Goal: Task Accomplishment & Management: Use online tool/utility

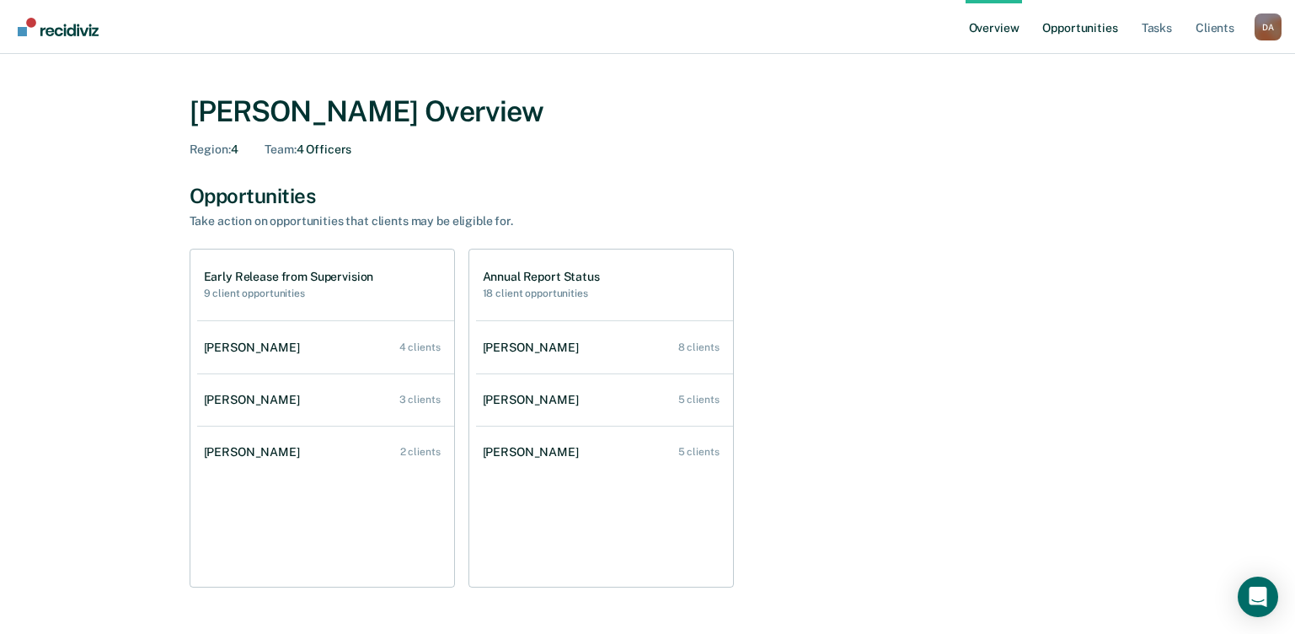
click at [1038, 25] on link "Opportunities" at bounding box center [1080, 27] width 82 height 54
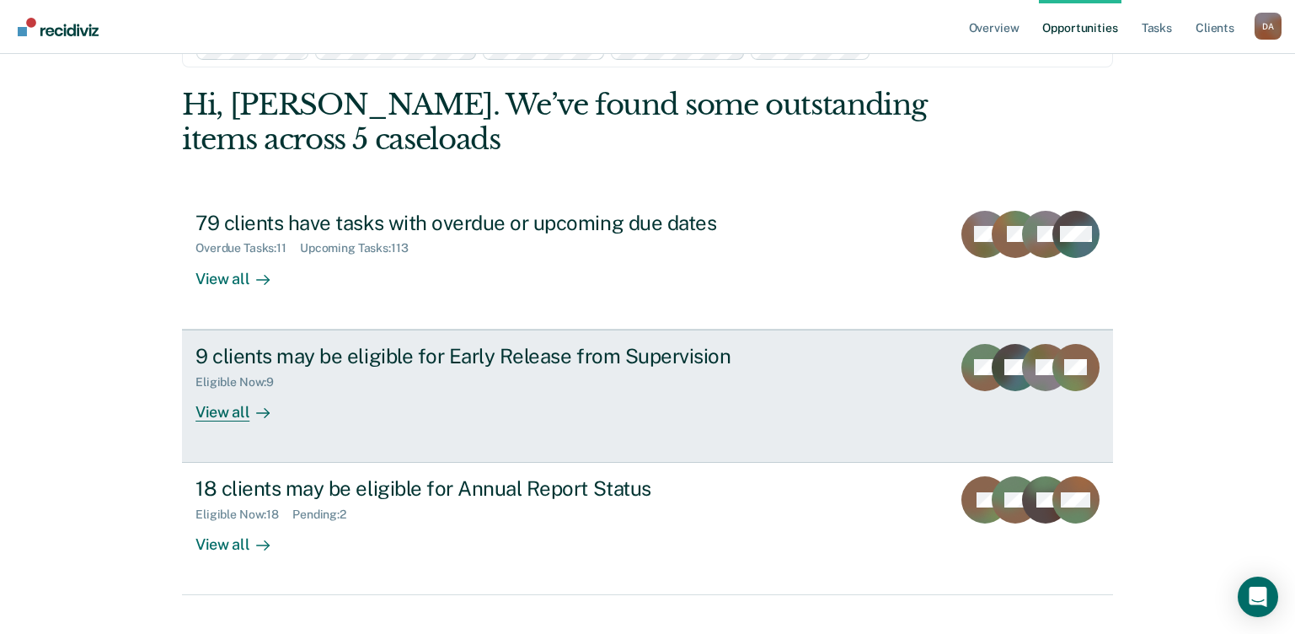
scroll to position [83, 0]
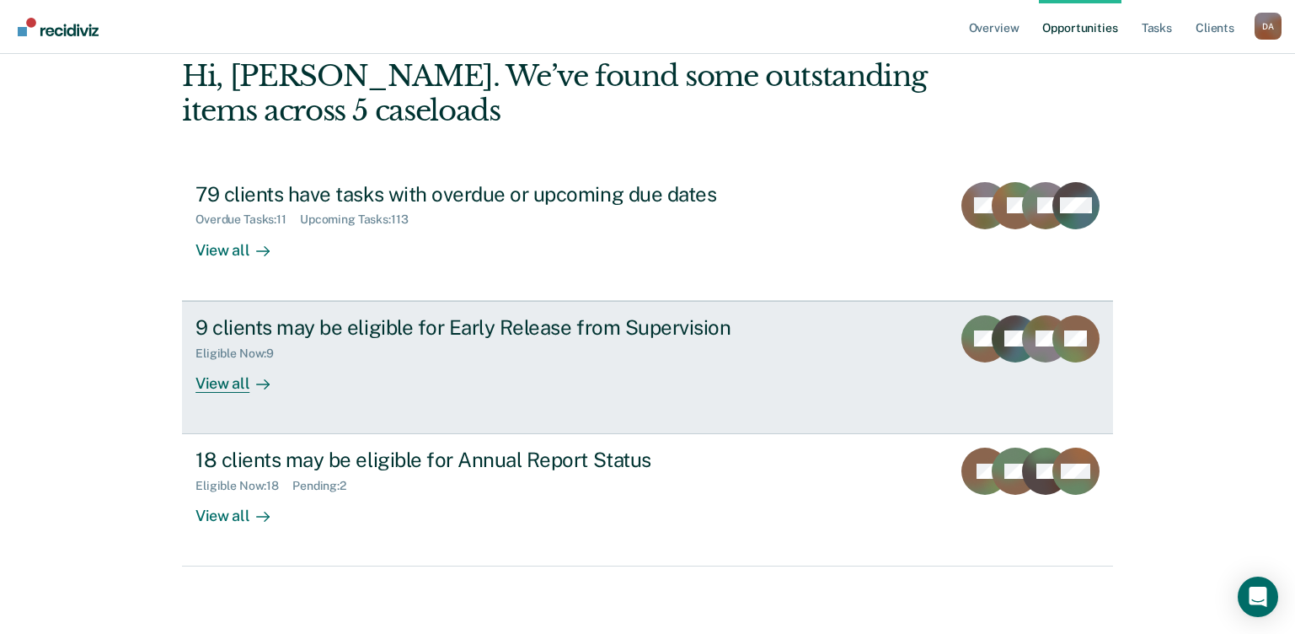
click at [215, 373] on div "View all" at bounding box center [243, 376] width 94 height 33
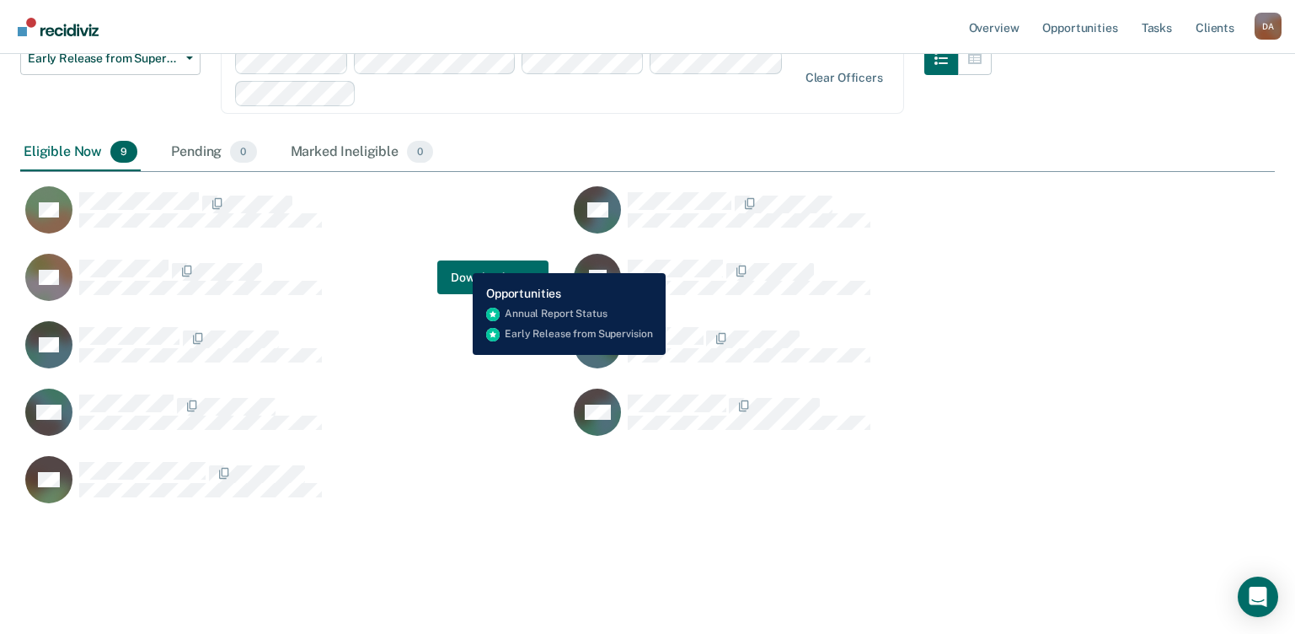
scroll to position [556, 1242]
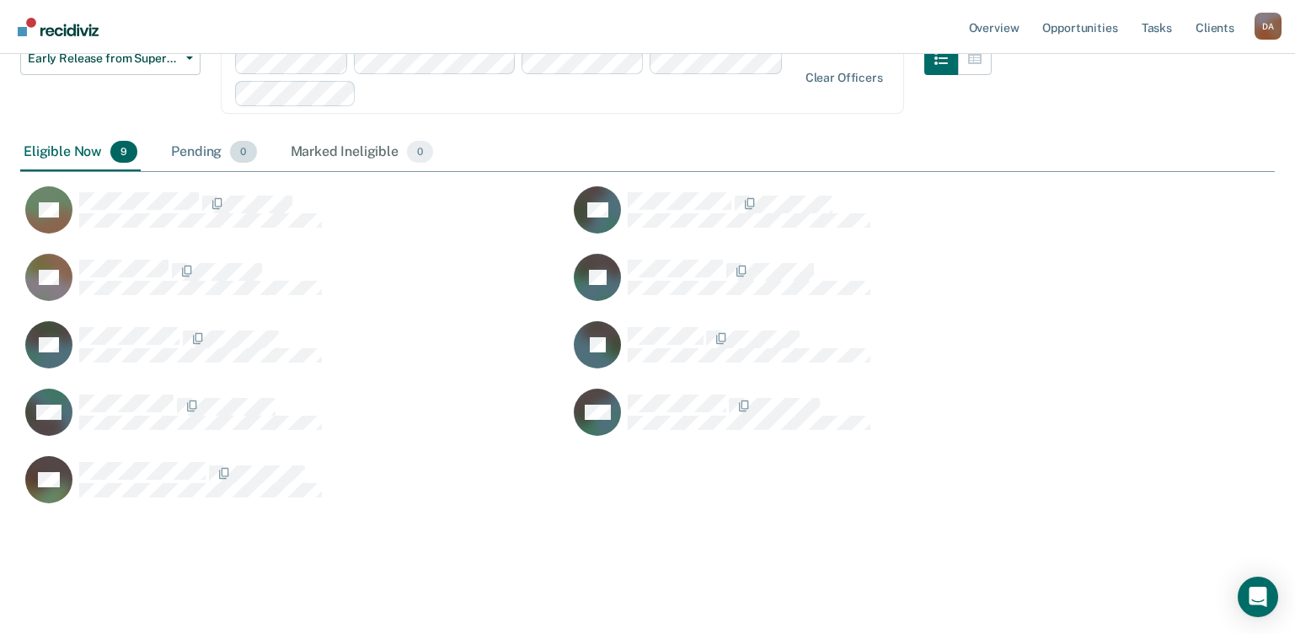
click at [192, 164] on div "Pending 0" at bounding box center [214, 152] width 92 height 37
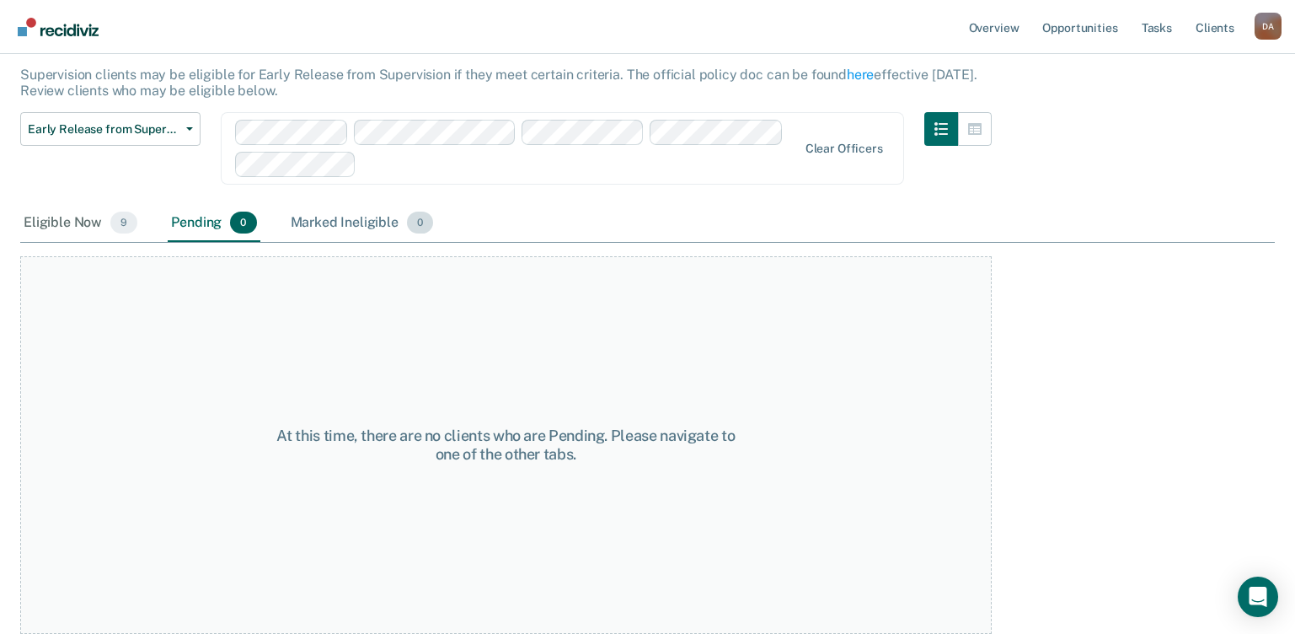
click at [327, 220] on div "Marked Ineligible 0" at bounding box center [362, 223] width 150 height 37
click at [82, 223] on div "Eligible Now 9" at bounding box center [80, 223] width 121 height 37
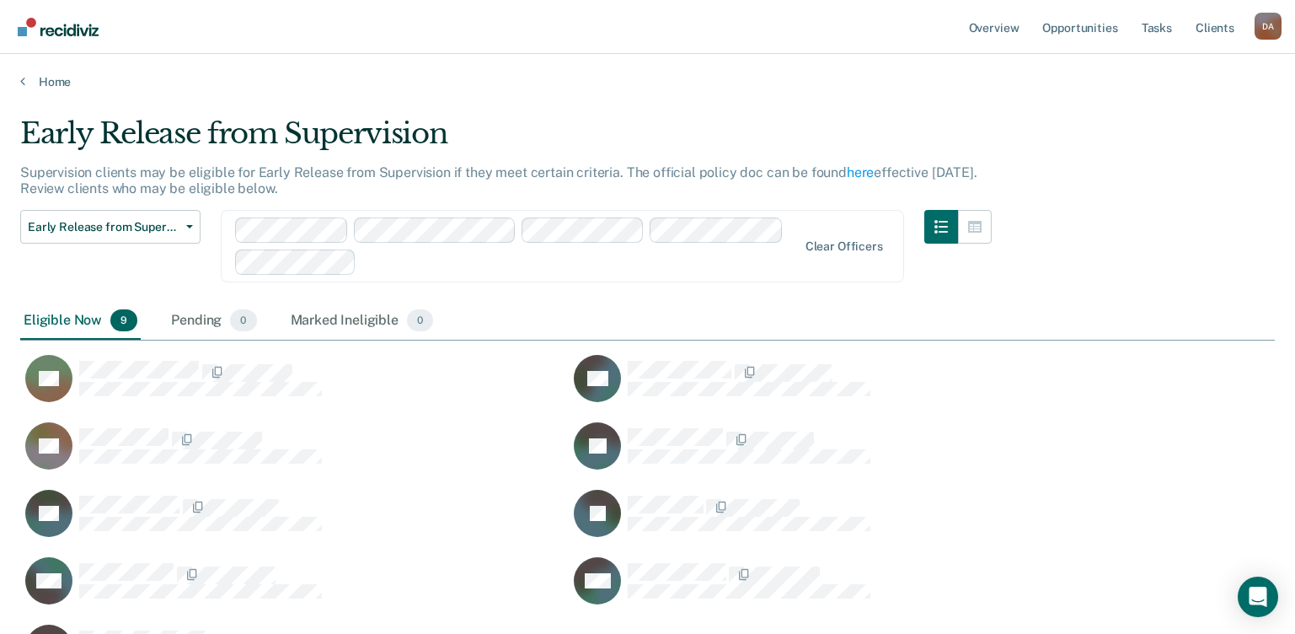
scroll to position [556, 1242]
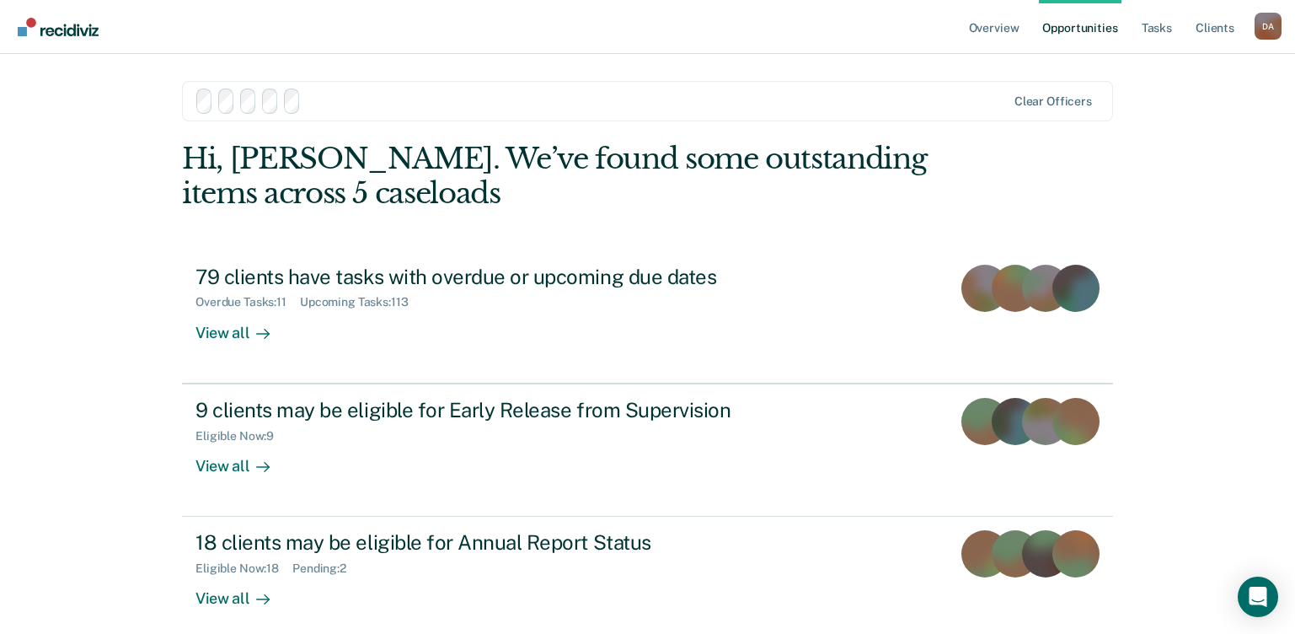
scroll to position [83, 0]
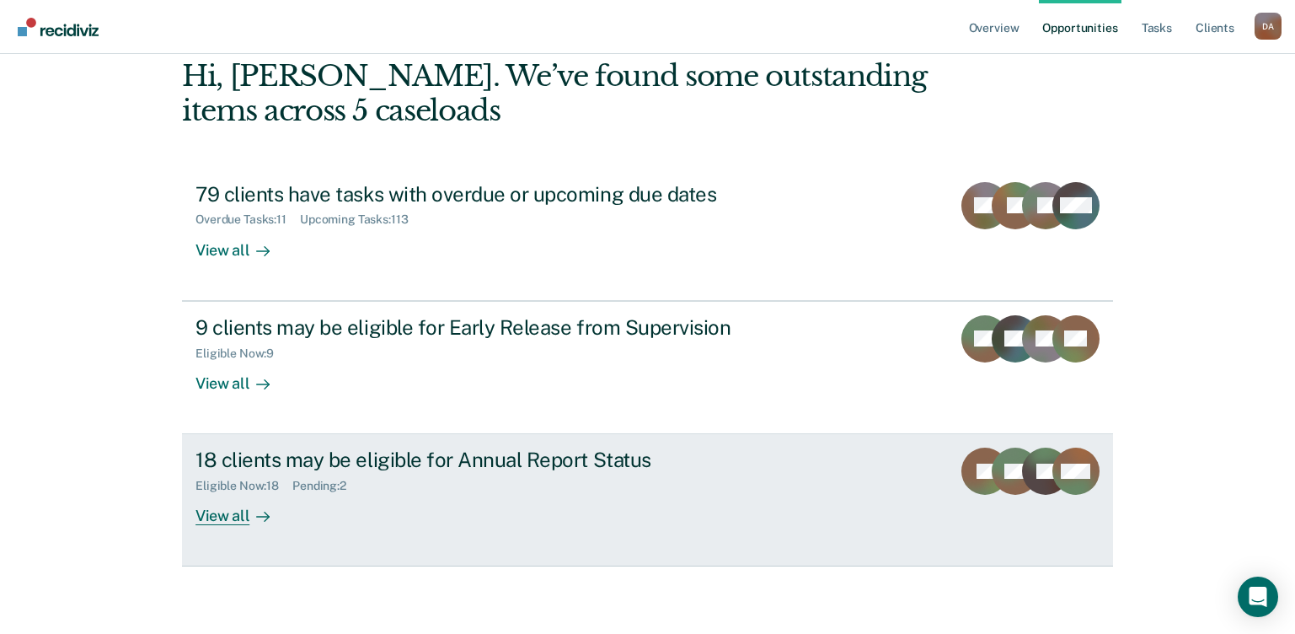
click at [227, 481] on div "View all" at bounding box center [243, 509] width 94 height 33
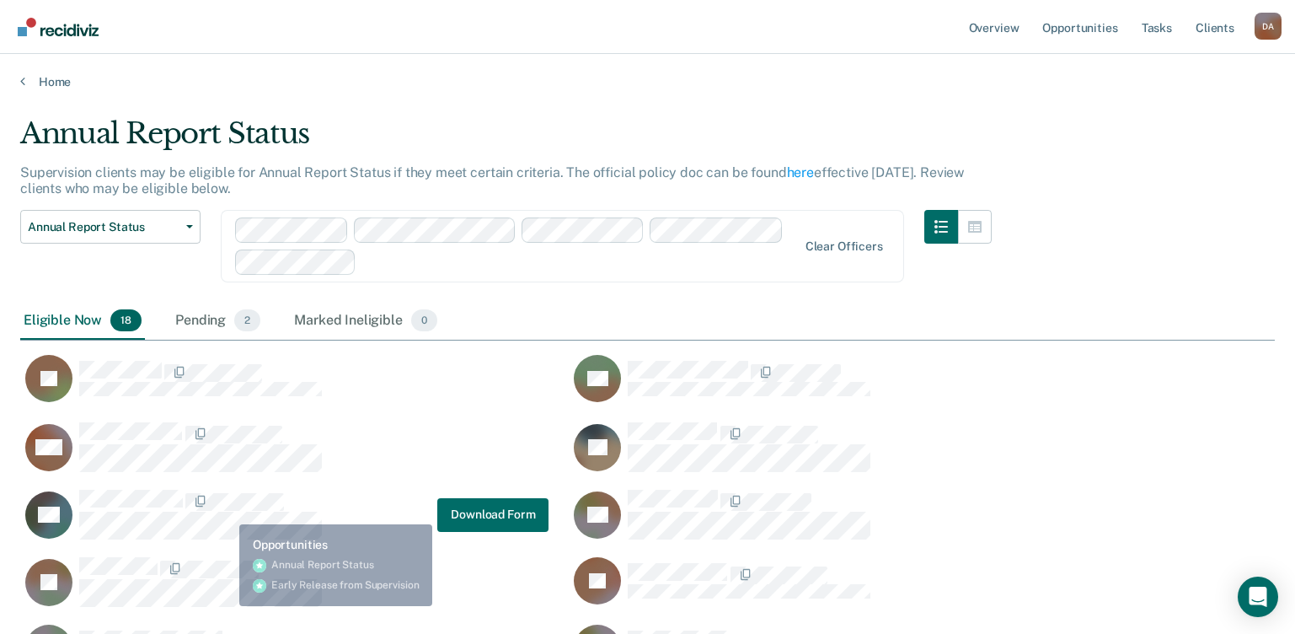
scroll to position [826, 1242]
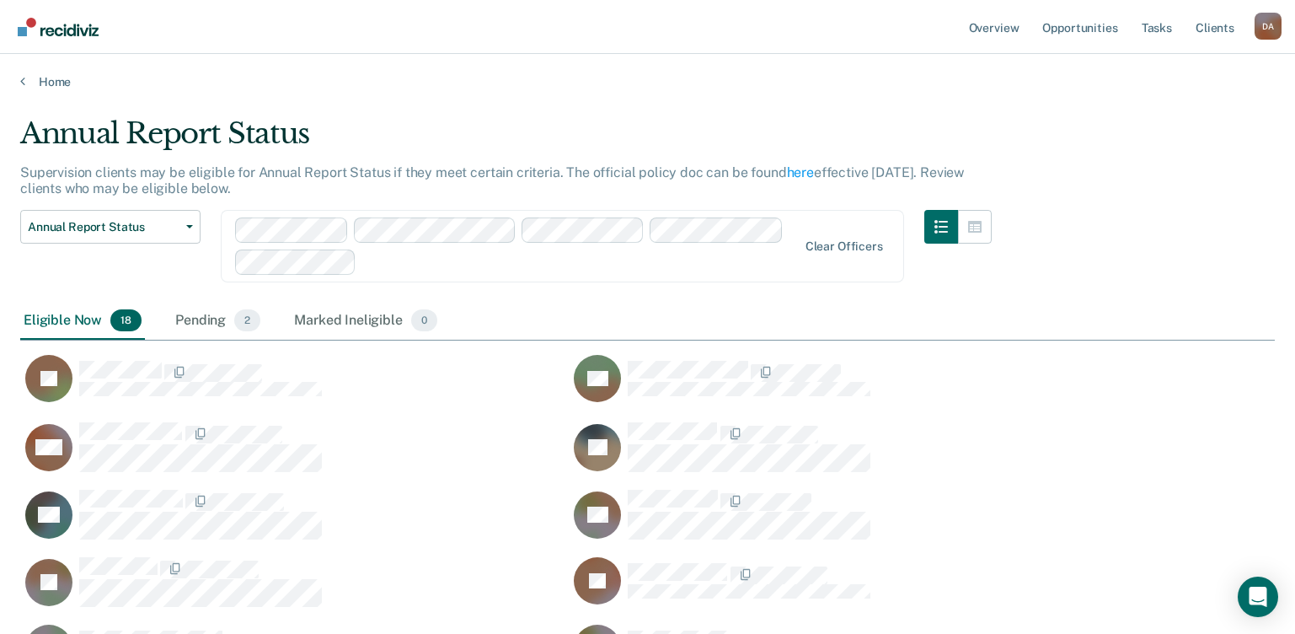
click at [395, 481] on div "RV" at bounding box center [284, 514] width 528 height 51
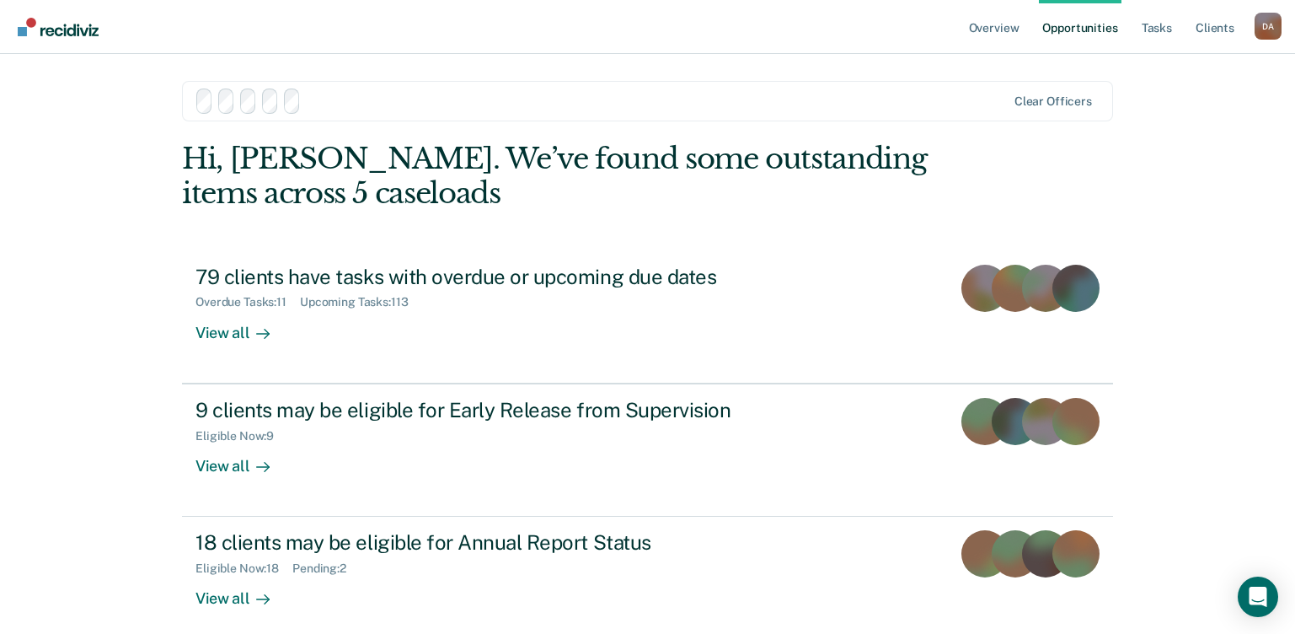
scroll to position [83, 0]
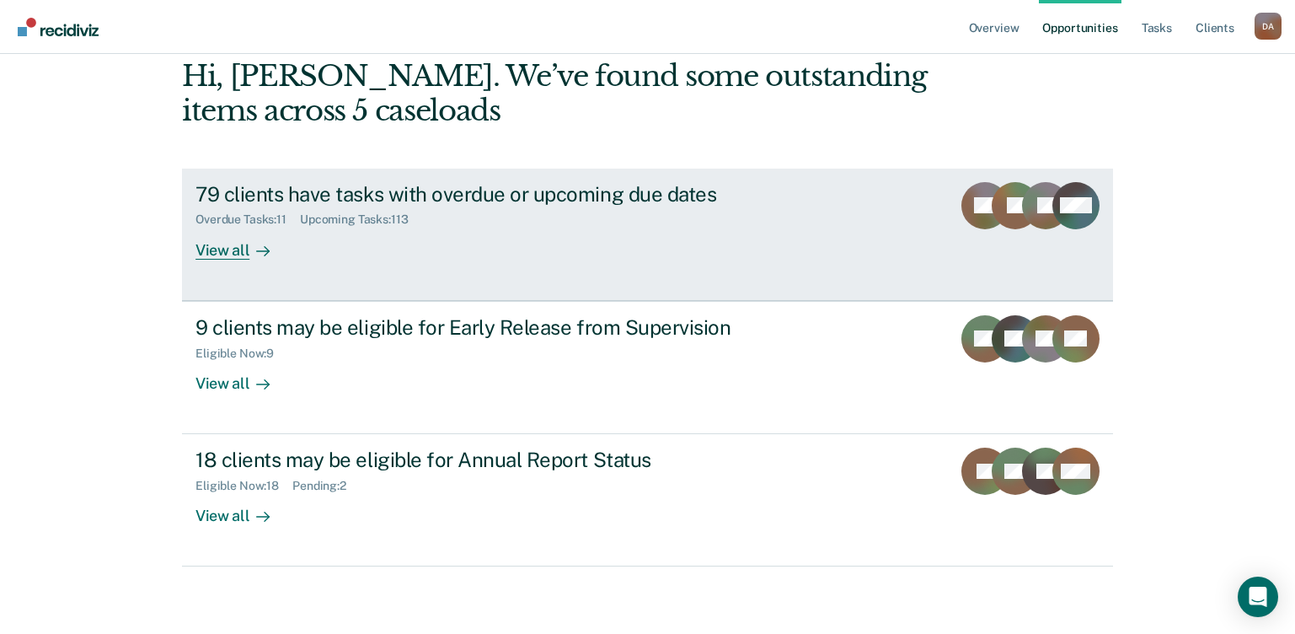
click at [222, 252] on div "View all" at bounding box center [243, 243] width 94 height 33
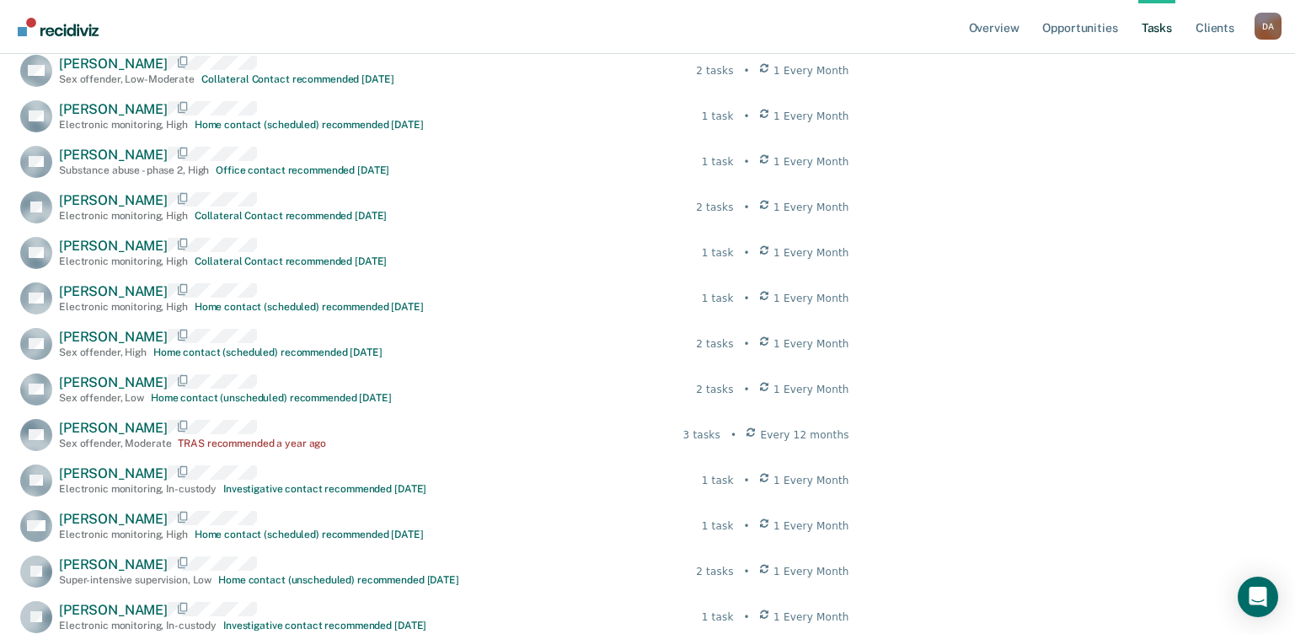
scroll to position [1483, 0]
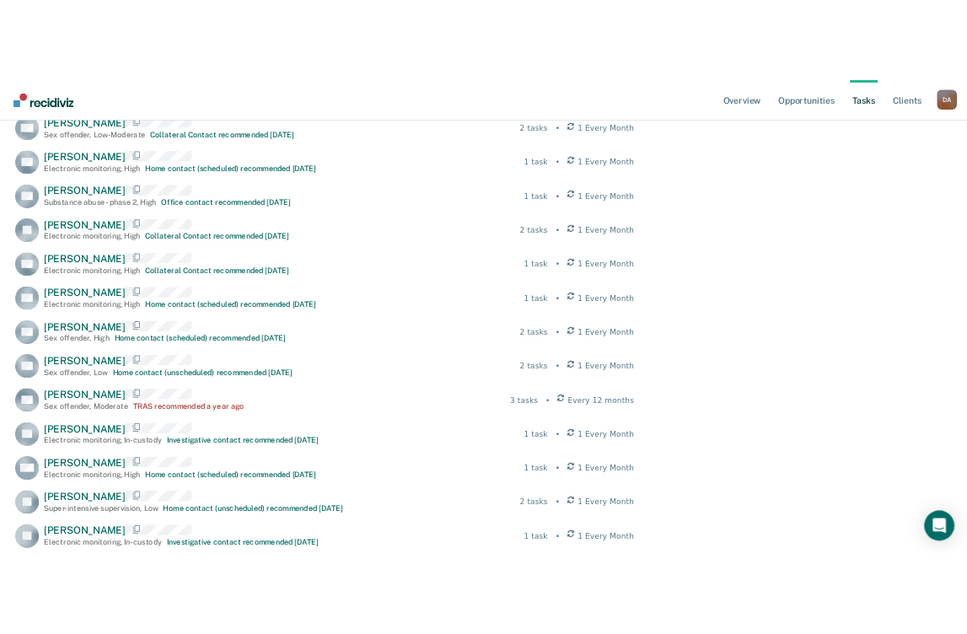
scroll to position [0, 0]
